Goal: Communication & Community: Answer question/provide support

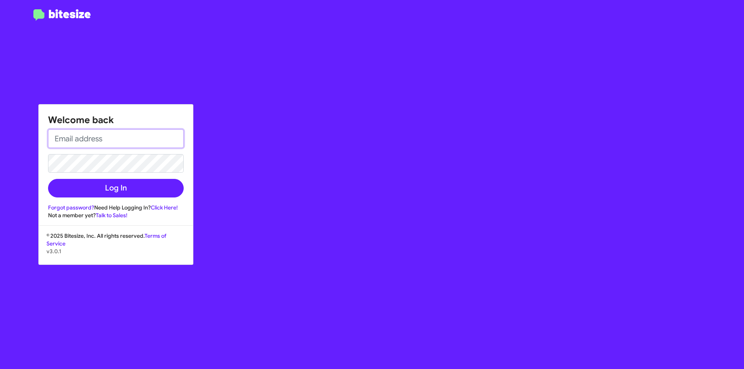
type input "[EMAIL_ADDRESS][DOMAIN_NAME]"
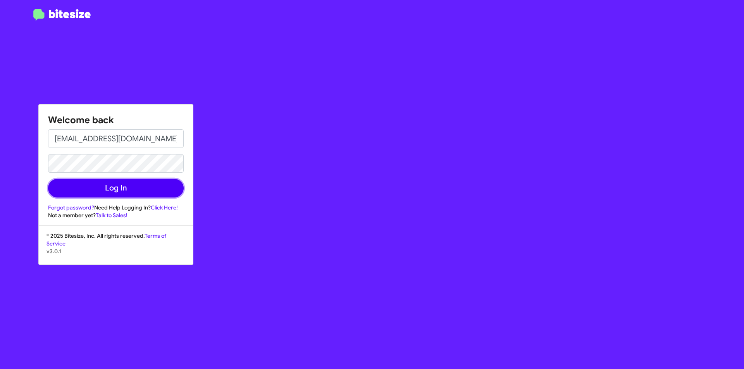
click at [122, 194] on button "Log In" at bounding box center [116, 188] width 136 height 19
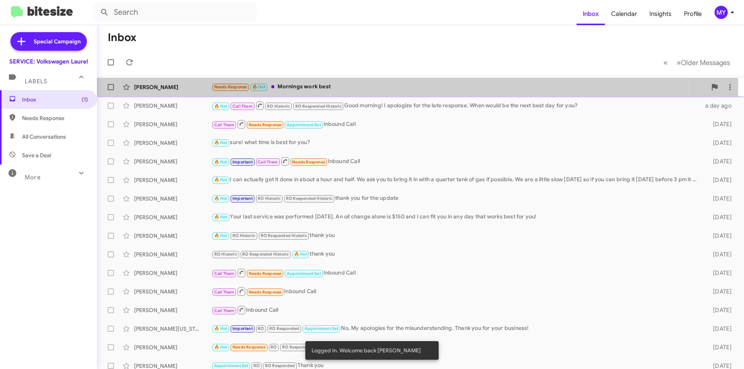
click at [320, 85] on div "Needs Response 🔥 Hot Mornings work best" at bounding box center [458, 86] width 495 height 9
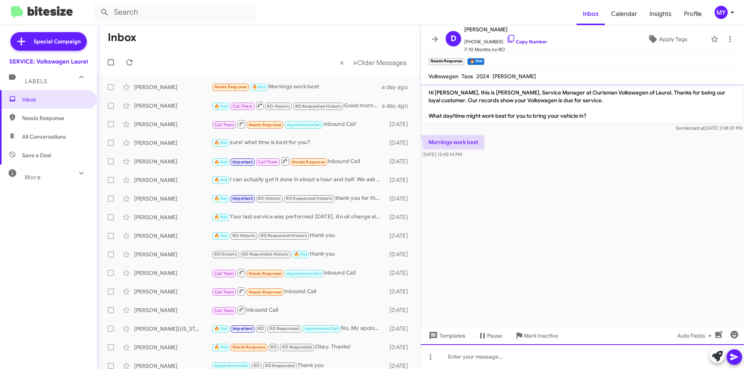
click at [503, 361] on div at bounding box center [582, 356] width 323 height 25
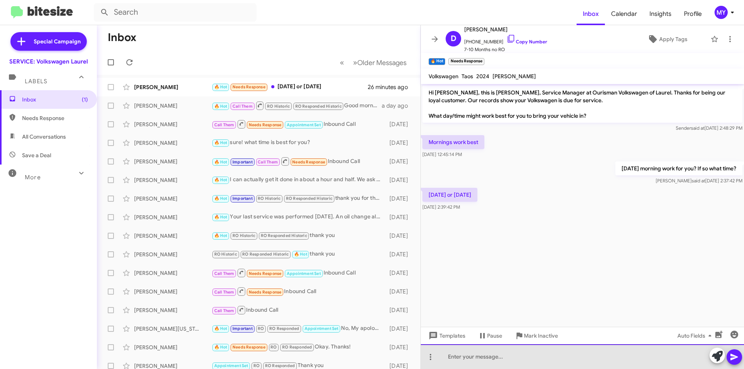
click at [461, 360] on div at bounding box center [582, 356] width 323 height 25
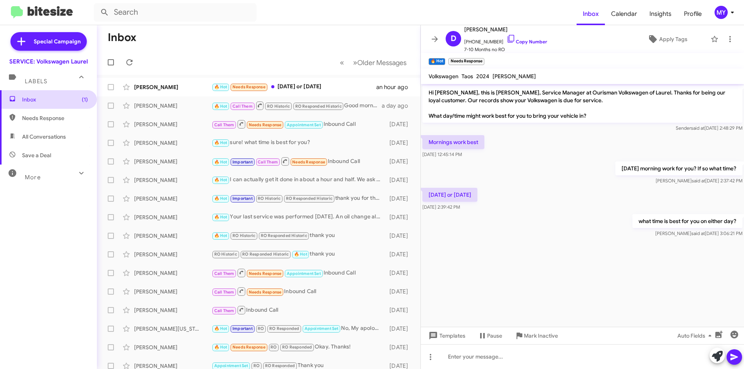
click at [47, 105] on span "Inbox (1)" at bounding box center [48, 99] width 97 height 19
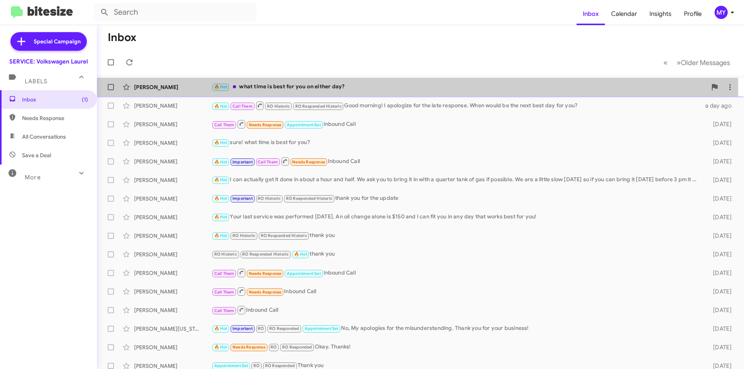
click at [335, 90] on div "🔥 Hot what time is best for you on either day?" at bounding box center [458, 86] width 495 height 9
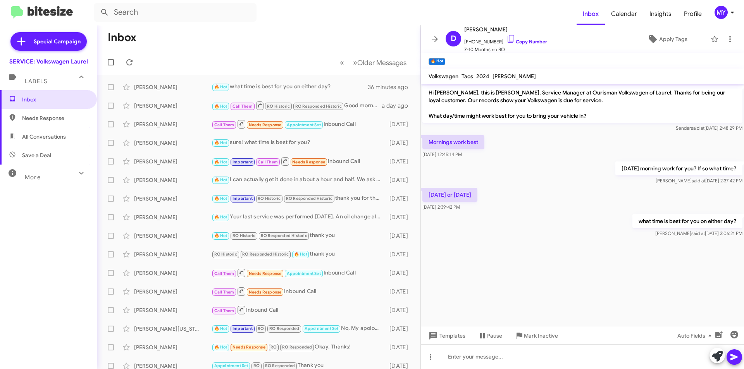
click at [567, 261] on cdk-virtual-scroll-viewport "Hi [PERSON_NAME], this is [PERSON_NAME], Service Manager at Ourisman Volkswagen…" at bounding box center [582, 205] width 323 height 243
click at [228, 50] on mat-toolbar-row "« Previous » Next Older Messages" at bounding box center [258, 62] width 323 height 25
